Goal: Task Accomplishment & Management: Manage account settings

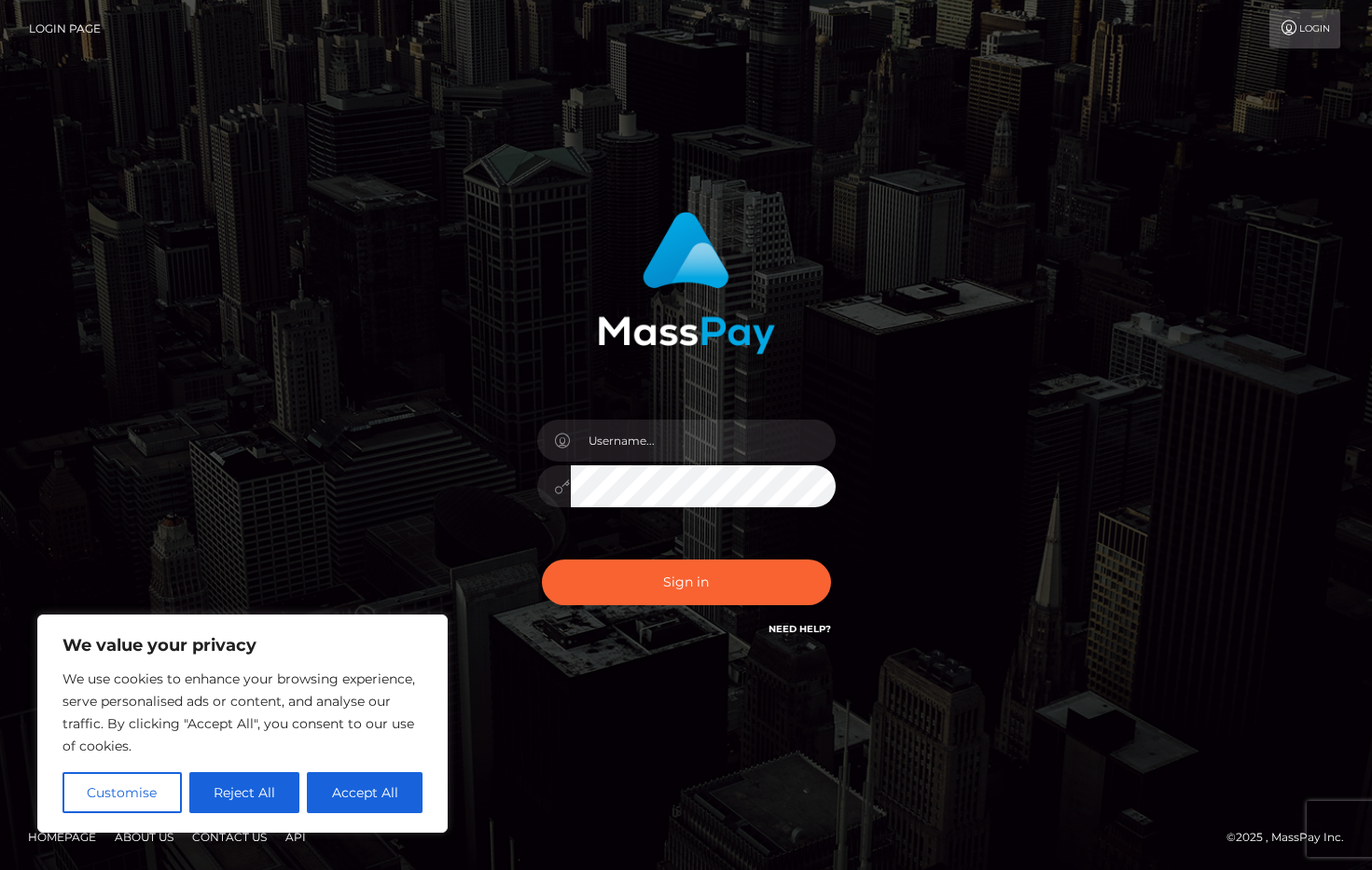
drag, startPoint x: 287, startPoint y: 799, endPoint x: 293, endPoint y: 647, distance: 152.1
click at [287, 799] on button "Reject All" at bounding box center [245, 792] width 111 height 41
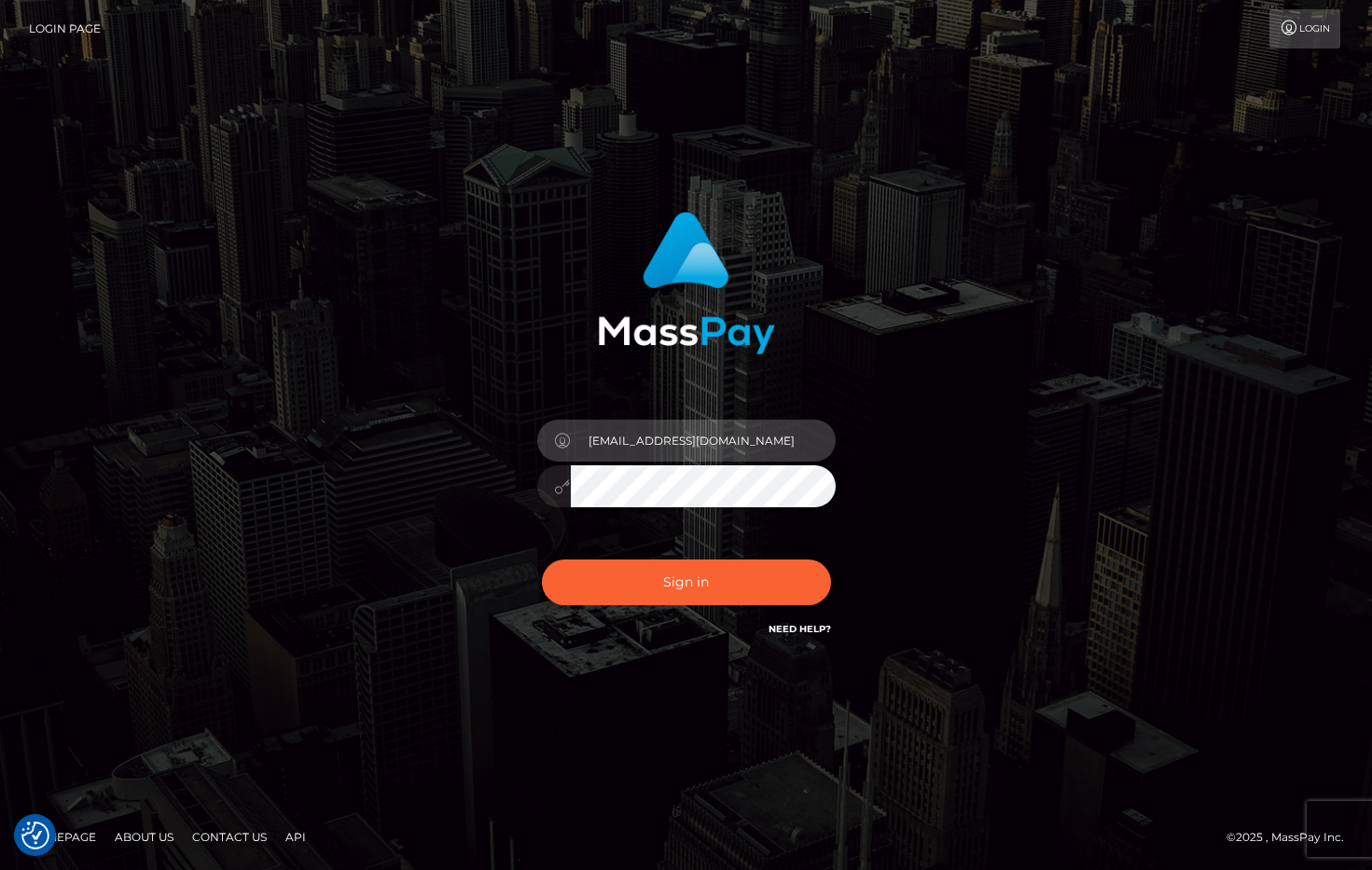
type input "8z2m5q2tfd@privaterelay.appleid.com"
click at [714, 560] on div "Sign in Need Help?" at bounding box center [686, 590] width 326 height 83
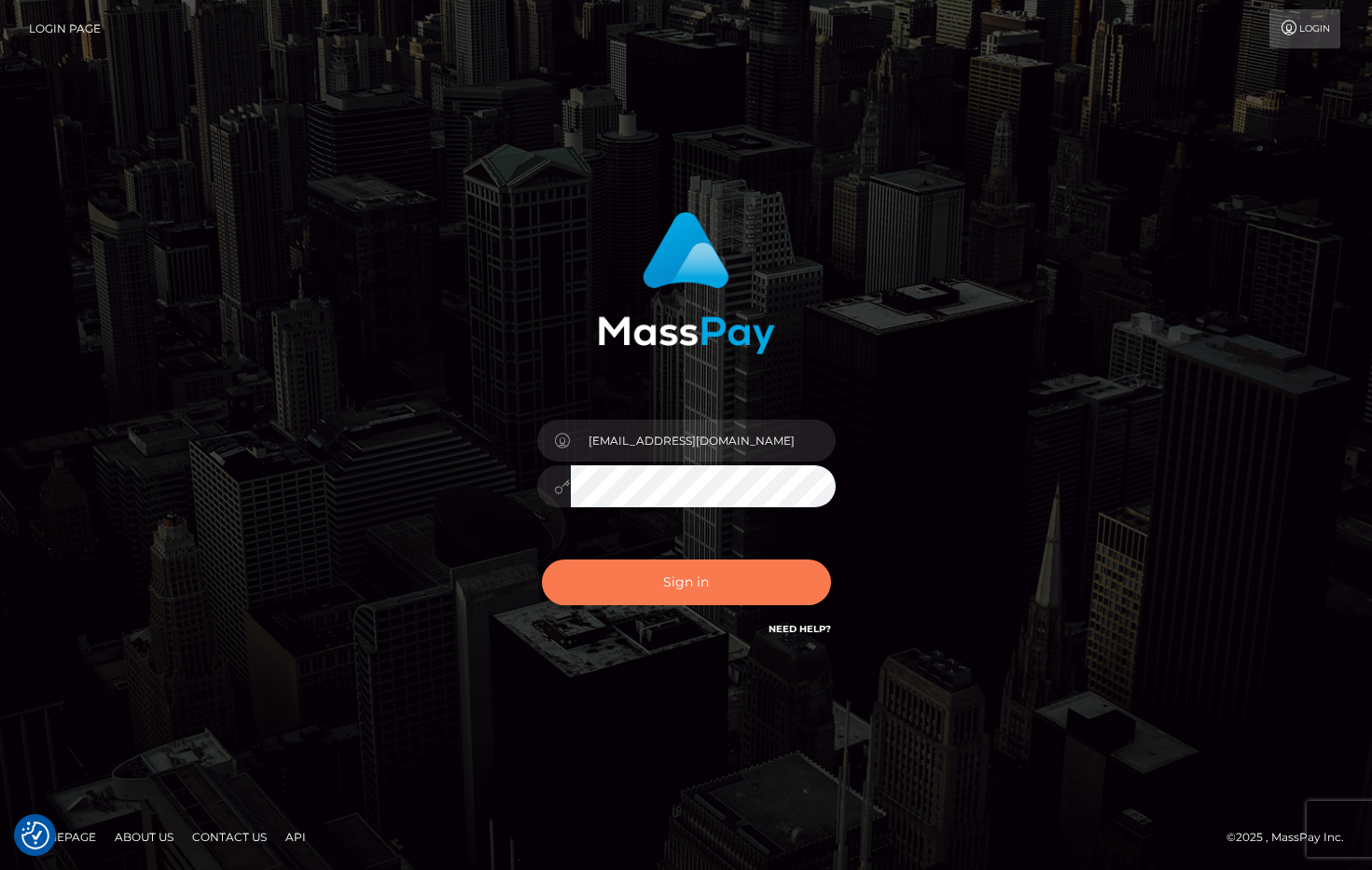
click at [736, 569] on button "Sign in" at bounding box center [686, 582] width 289 height 46
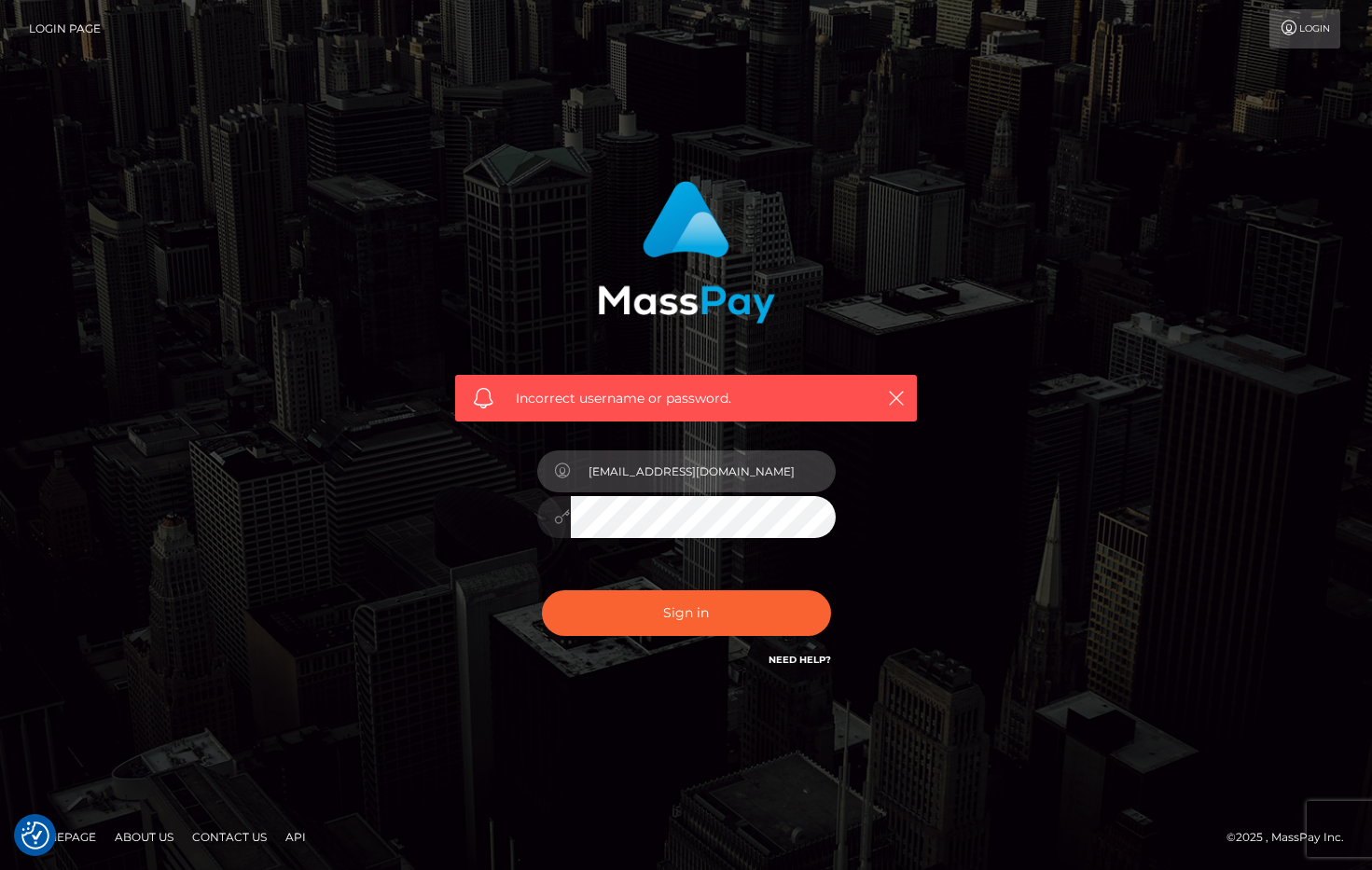
type input "8z2m5q2tfd@privaterelay.appleid.com"
click at [727, 596] on button "Sign in" at bounding box center [686, 613] width 289 height 46
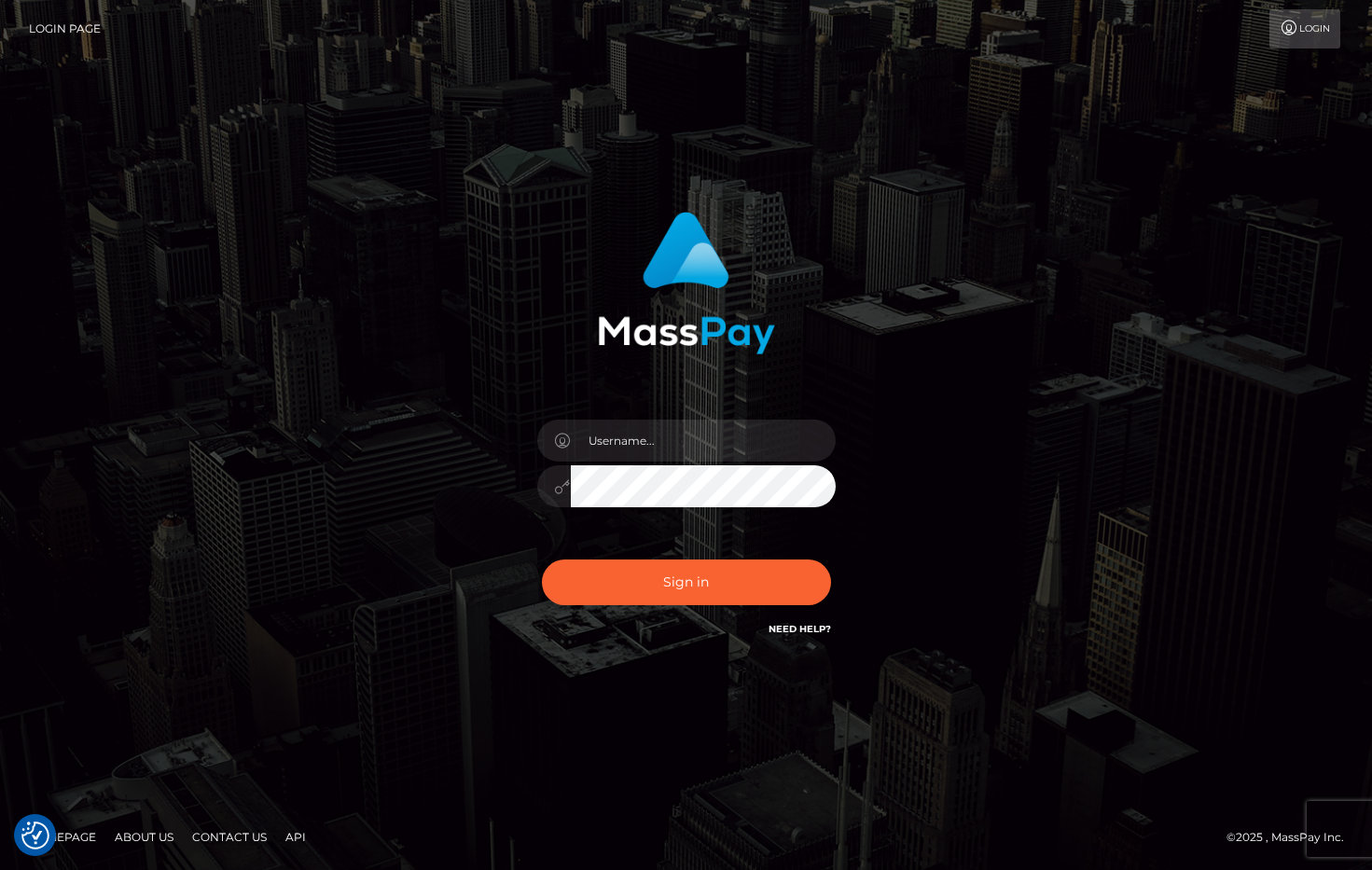
click at [60, 23] on link "Login Page" at bounding box center [64, 29] width 72 height 39
click at [562, 445] on icon at bounding box center [563, 441] width 16 height 15
